Goal: Information Seeking & Learning: Learn about a topic

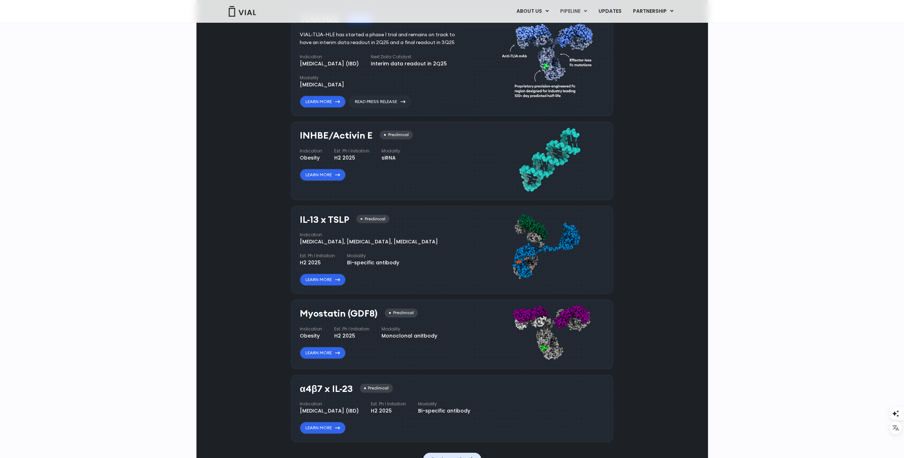
scroll to position [498, 0]
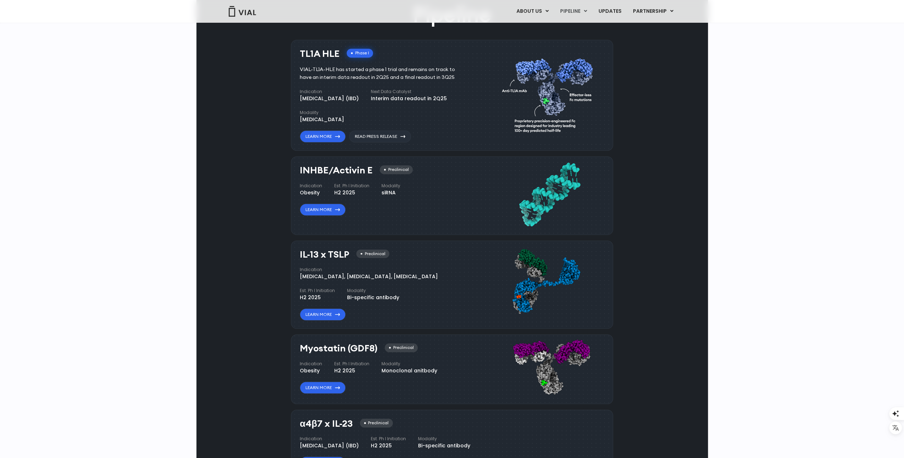
click at [220, 393] on div "Pipeline TL1A HLE Phase I VIAL-TL1A-HLE has started a phase 1 trial and remains…" at bounding box center [452, 250] width 495 height 501
click at [335, 210] on icon at bounding box center [337, 209] width 5 height 3
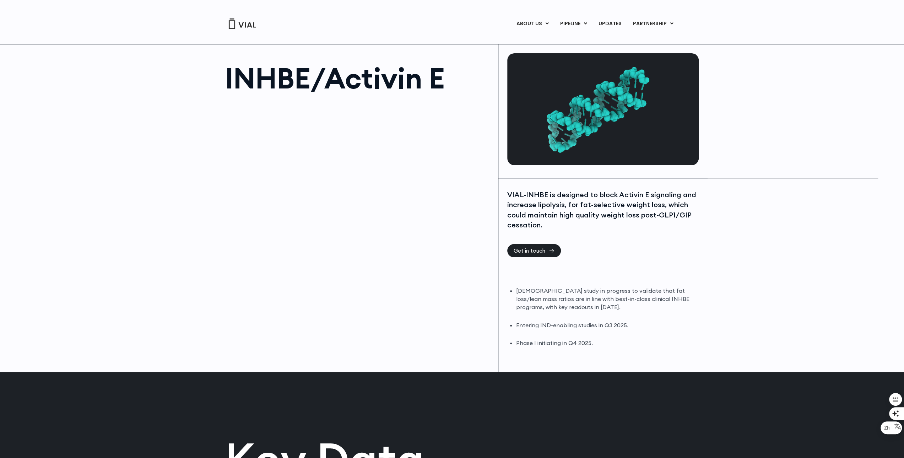
click at [550, 330] on ul "DIO study in progress to validate that fat loss/lean mass ratios are in line wi…" at bounding box center [606, 317] width 181 height 60
click at [547, 250] on span "Get in touch" at bounding box center [534, 250] width 41 height 5
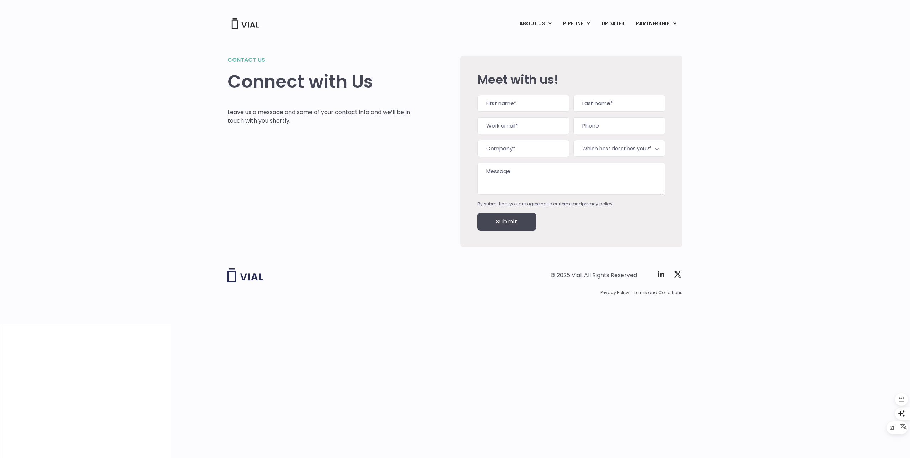
click at [241, 273] on img at bounding box center [245, 275] width 36 height 14
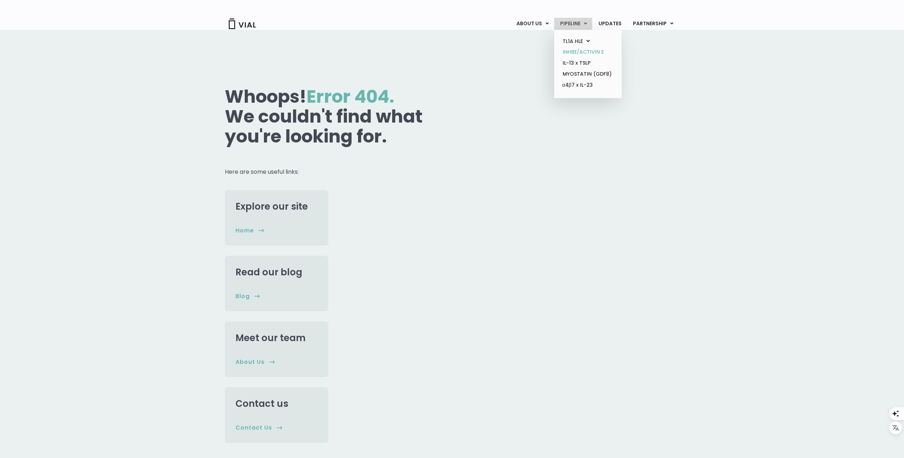
click at [585, 51] on link "INHBE/ACTIVIN E" at bounding box center [588, 52] width 62 height 11
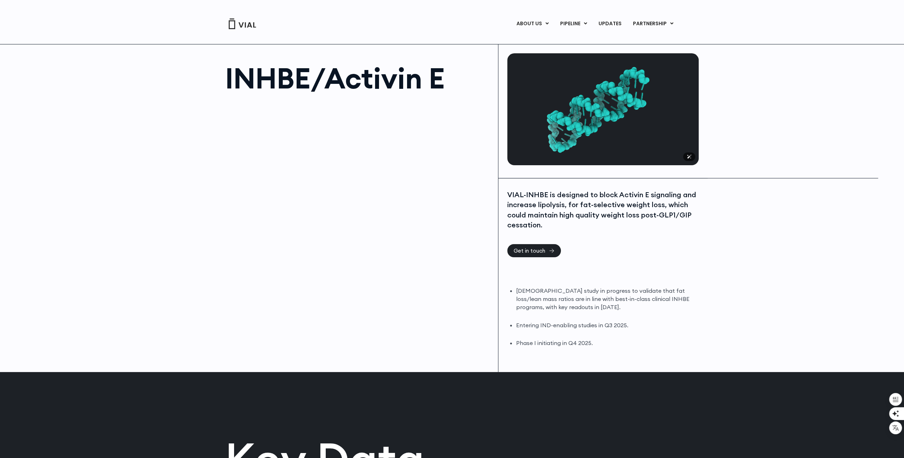
click at [539, 146] on img at bounding box center [603, 109] width 192 height 112
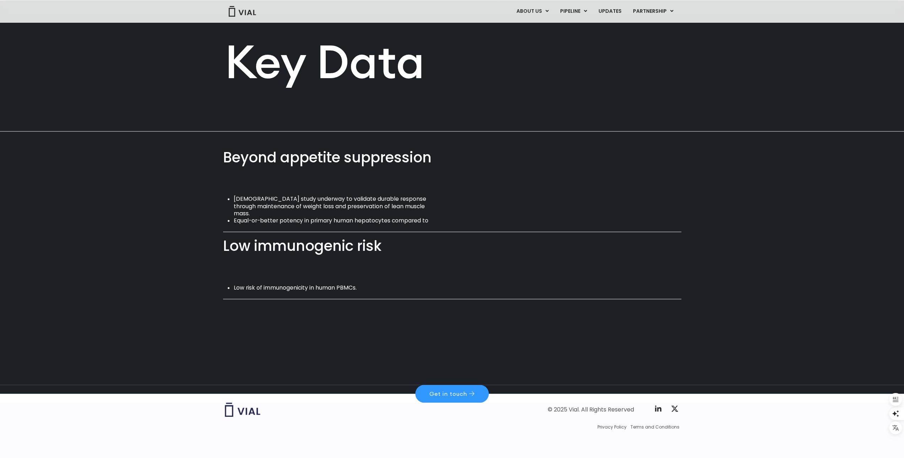
scroll to position [372, 0]
click at [335, 205] on li "[DEMOGRAPHIC_DATA] study underway to validate durable response through maintena…" at bounding box center [335, 206] width 202 height 22
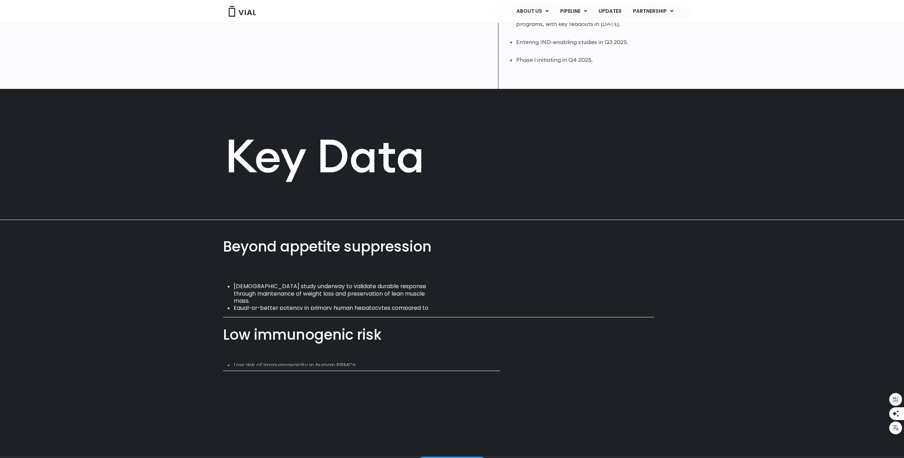
scroll to position [355, 0]
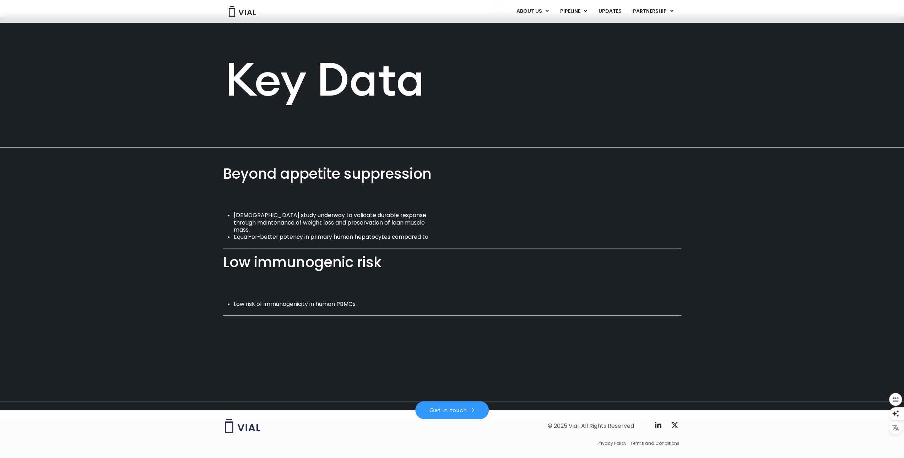
click at [409, 180] on div "Beyond appetite suppression" at bounding box center [452, 174] width 458 height 20
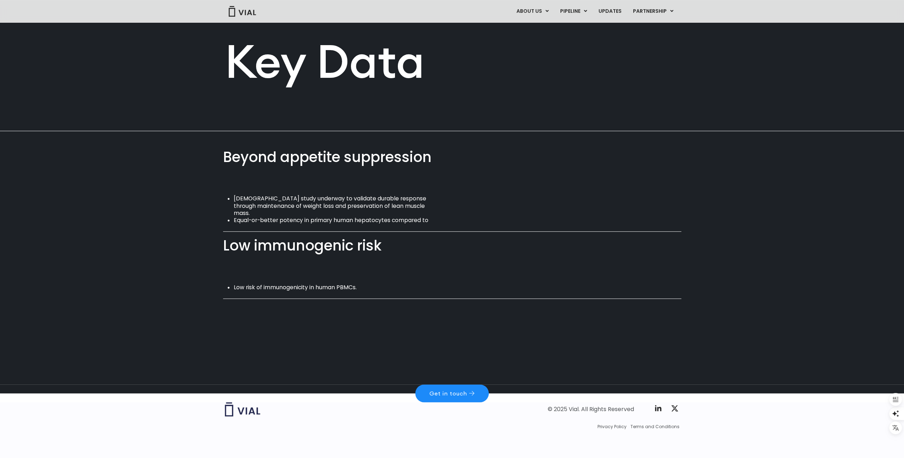
click at [476, 392] on link "Get in touch" at bounding box center [452, 394] width 74 height 18
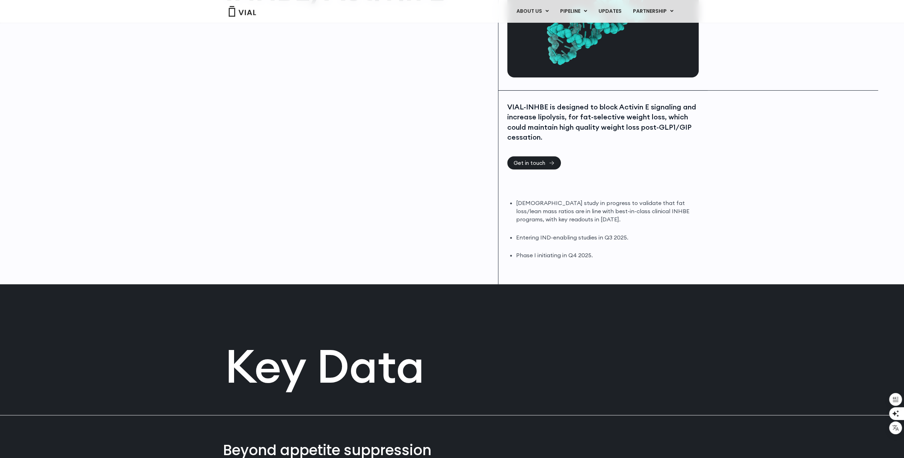
scroll to position [0, 0]
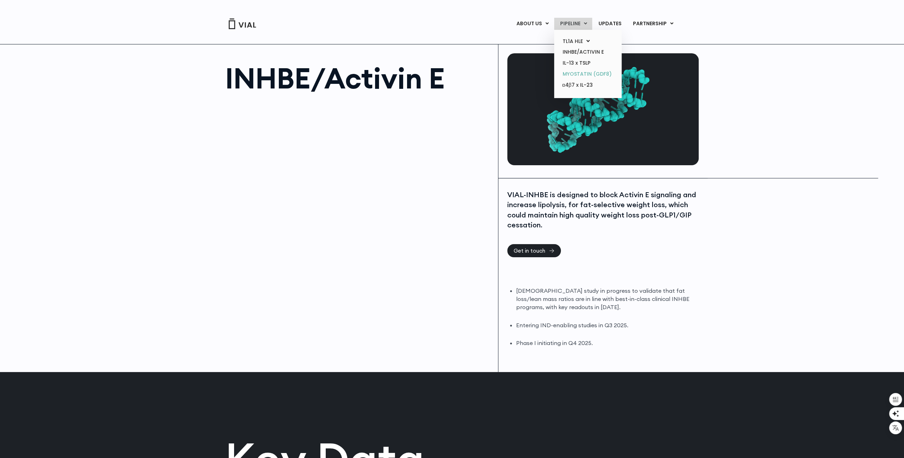
click at [584, 74] on link "MYOSTATIN (GDF8)" at bounding box center [588, 74] width 62 height 11
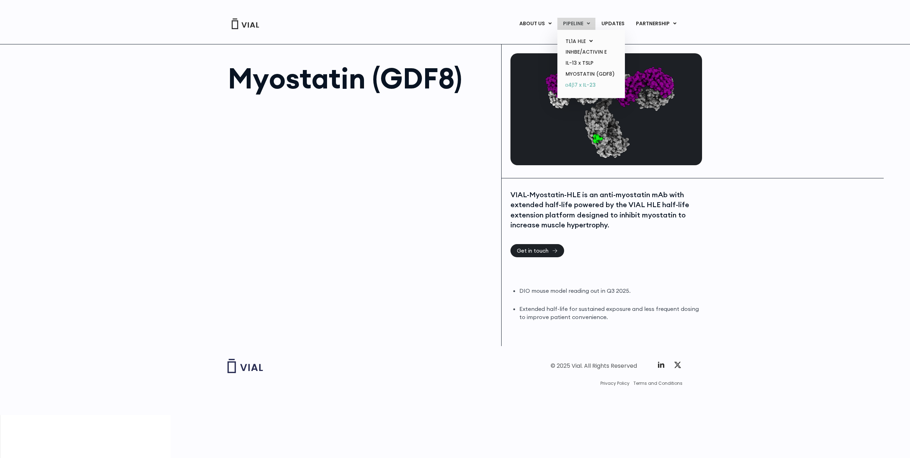
click at [587, 83] on link "α4β7 x IL-23" at bounding box center [591, 85] width 62 height 11
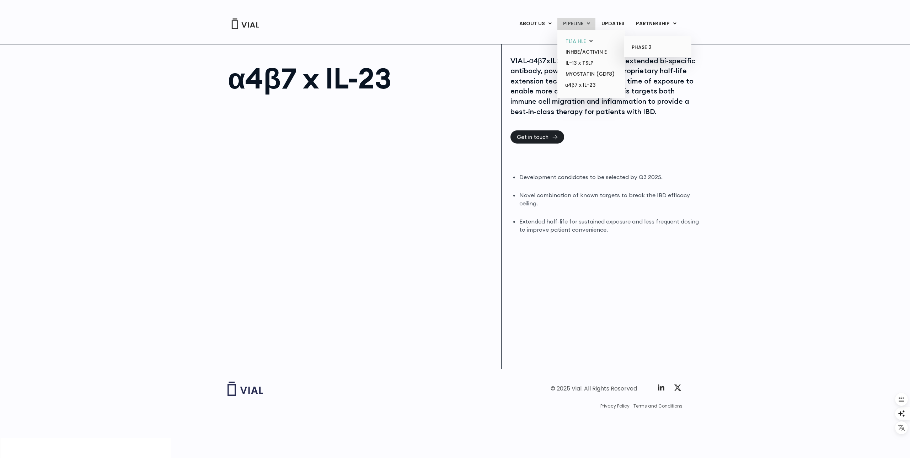
click at [592, 41] on icon at bounding box center [590, 40] width 3 height 5
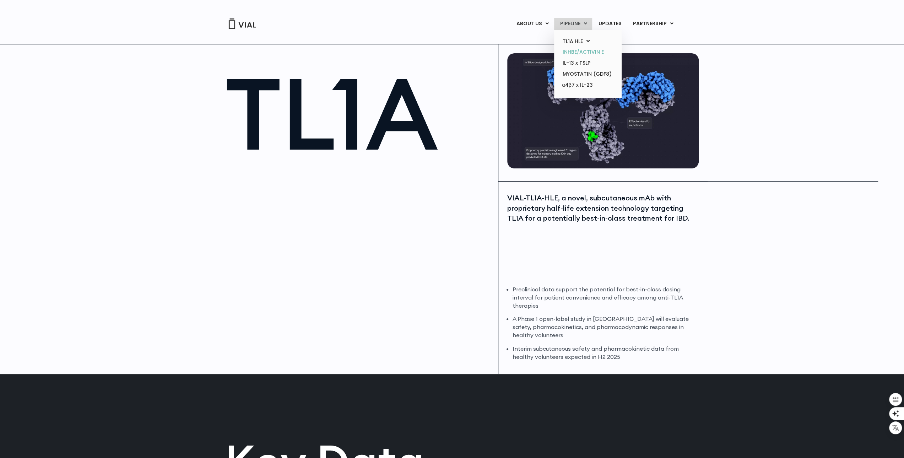
click at [584, 52] on link "INHBE/ACTIVIN E" at bounding box center [588, 52] width 62 height 11
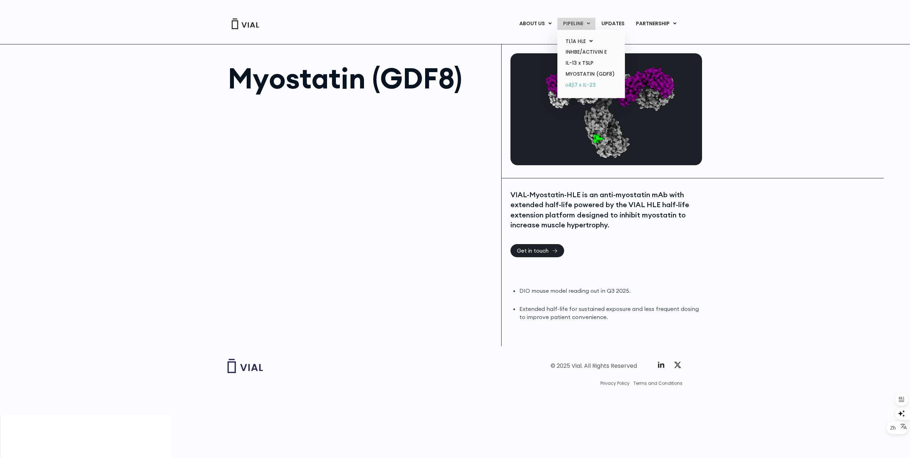
click at [588, 85] on link "α4β7 x IL-23" at bounding box center [591, 85] width 62 height 11
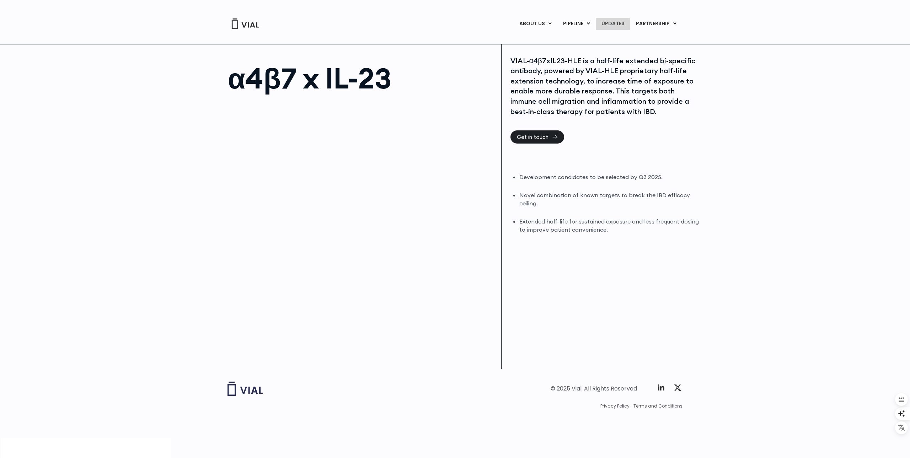
click at [621, 25] on link "UPDATES" at bounding box center [613, 24] width 34 height 12
